Goal: Task Accomplishment & Management: Use online tool/utility

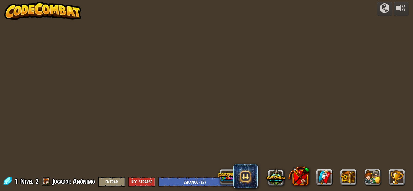
select select "es-ES"
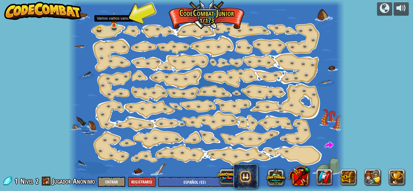
click at [115, 24] on img at bounding box center [114, 18] width 6 height 15
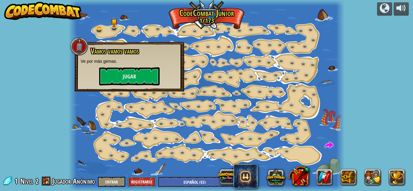
click at [137, 181] on button "Registrarse" at bounding box center [141, 182] width 27 height 10
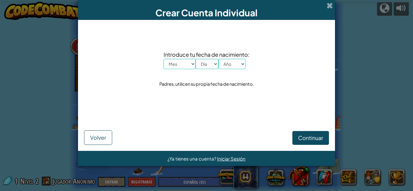
click at [188, 61] on select "Mes Enero Febrero Órdenes de marcha [PERSON_NAME] [PERSON_NAME] Octubre Noviemb…" at bounding box center [180, 64] width 32 height 10
click at [332, 5] on span at bounding box center [330, 5] width 6 height 6
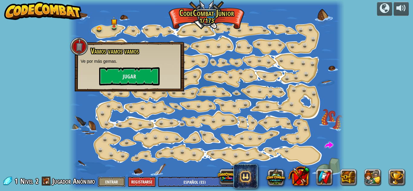
click at [113, 183] on button "Entrar" at bounding box center [111, 182] width 27 height 10
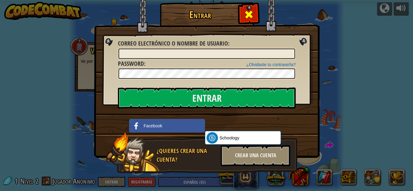
click at [251, 12] on span at bounding box center [249, 15] width 10 height 10
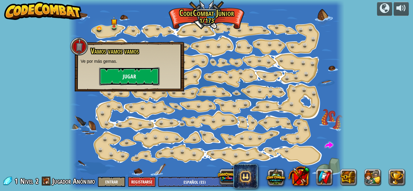
click at [142, 77] on button "Jugar" at bounding box center [129, 76] width 61 height 18
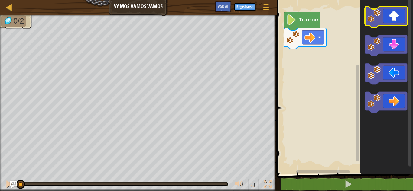
click at [395, 13] on icon "Espacio de trabajo de Blockly" at bounding box center [386, 17] width 42 height 21
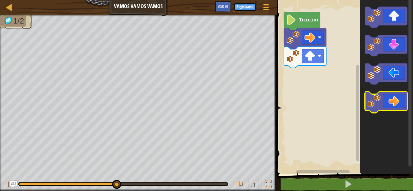
click at [390, 106] on icon "Espacio de trabajo de Blockly" at bounding box center [386, 102] width 42 height 21
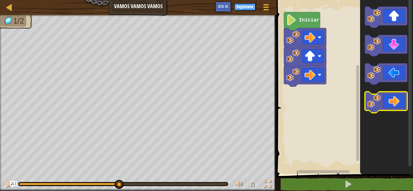
click at [390, 106] on icon "Espacio de trabajo de Blockly" at bounding box center [386, 102] width 42 height 21
